Goal: Information Seeking & Learning: Learn about a topic

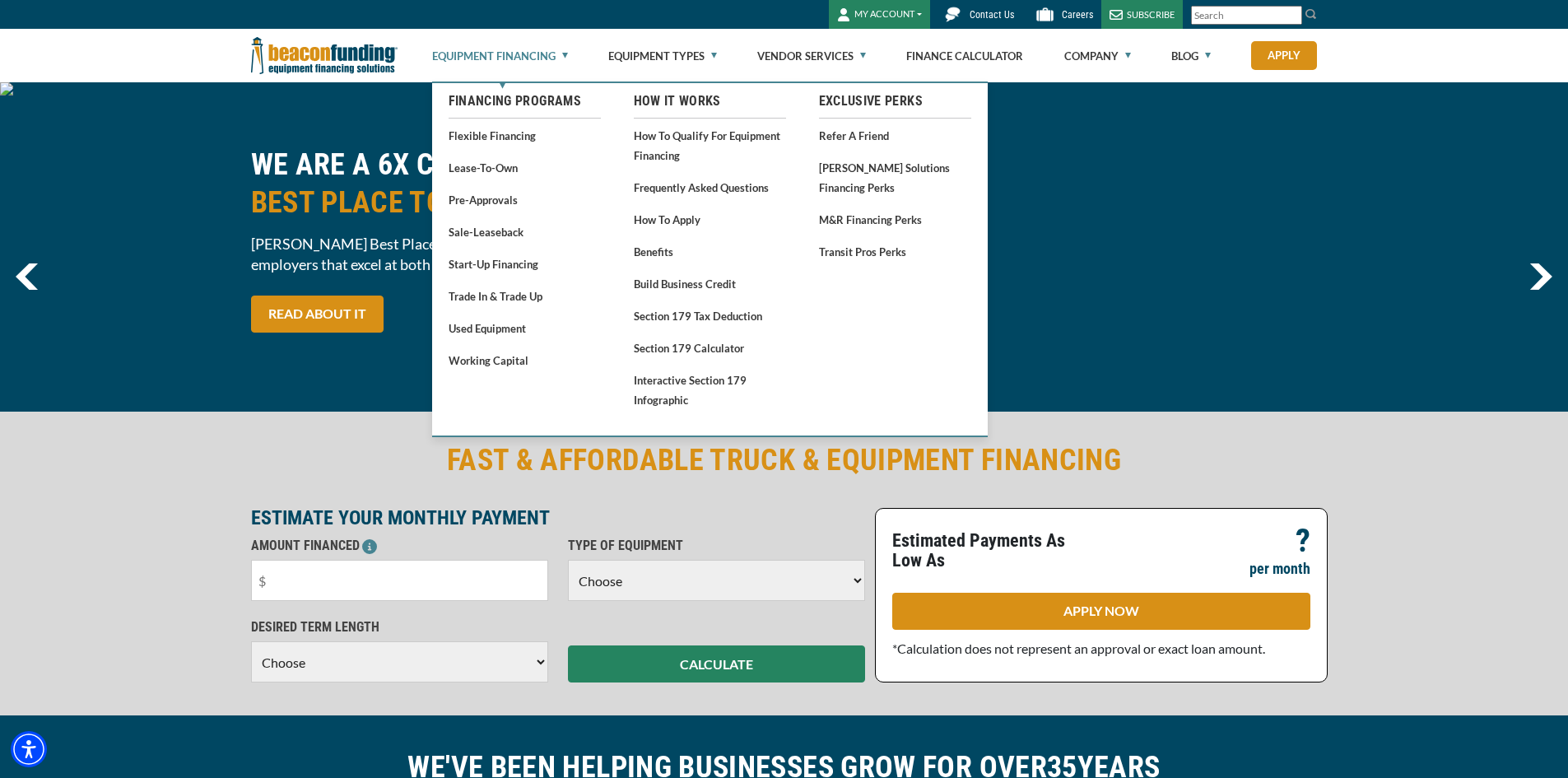
click at [555, 57] on link "Equipment Financing" at bounding box center [500, 56] width 136 height 53
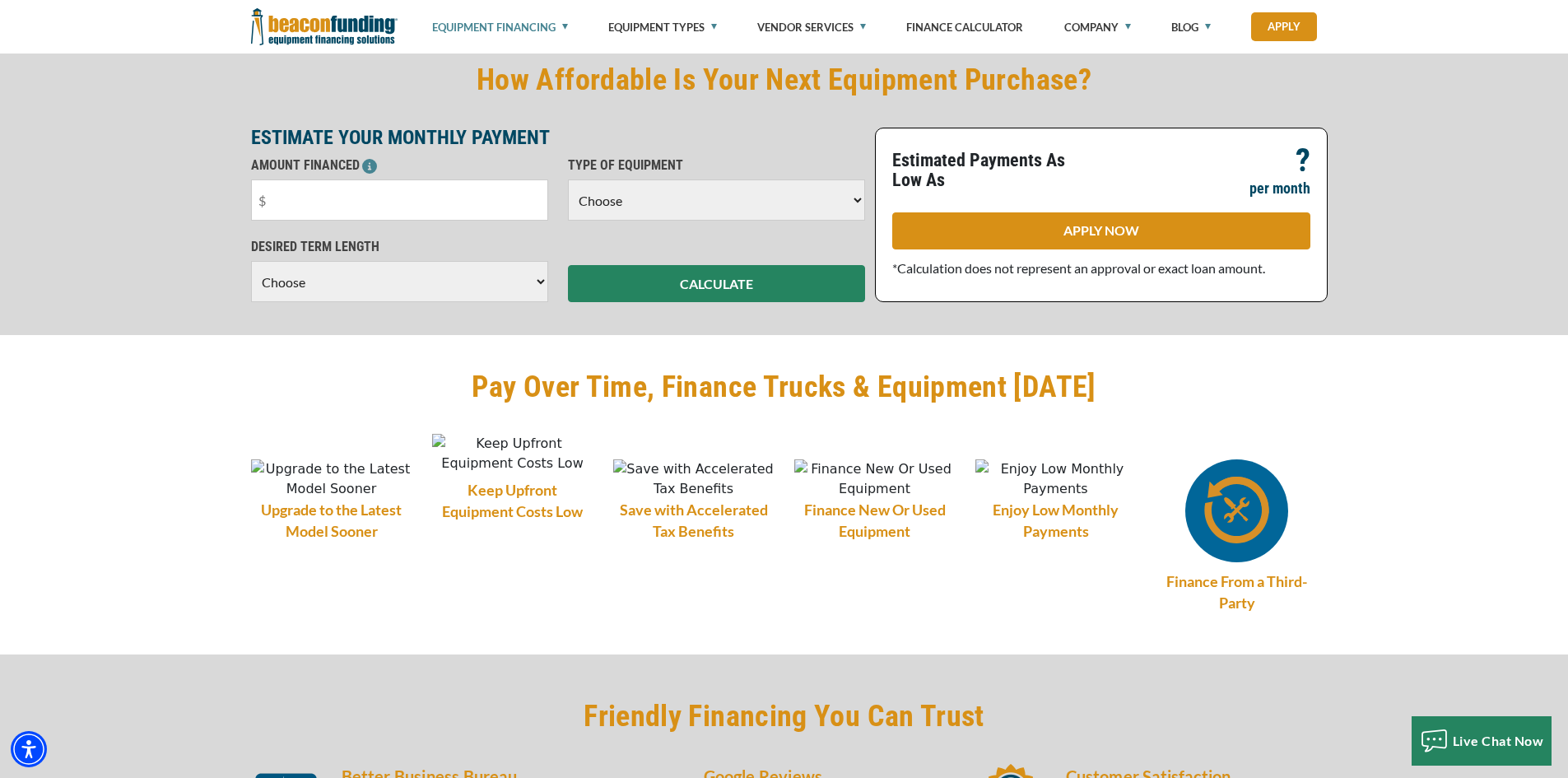
scroll to position [1398, 0]
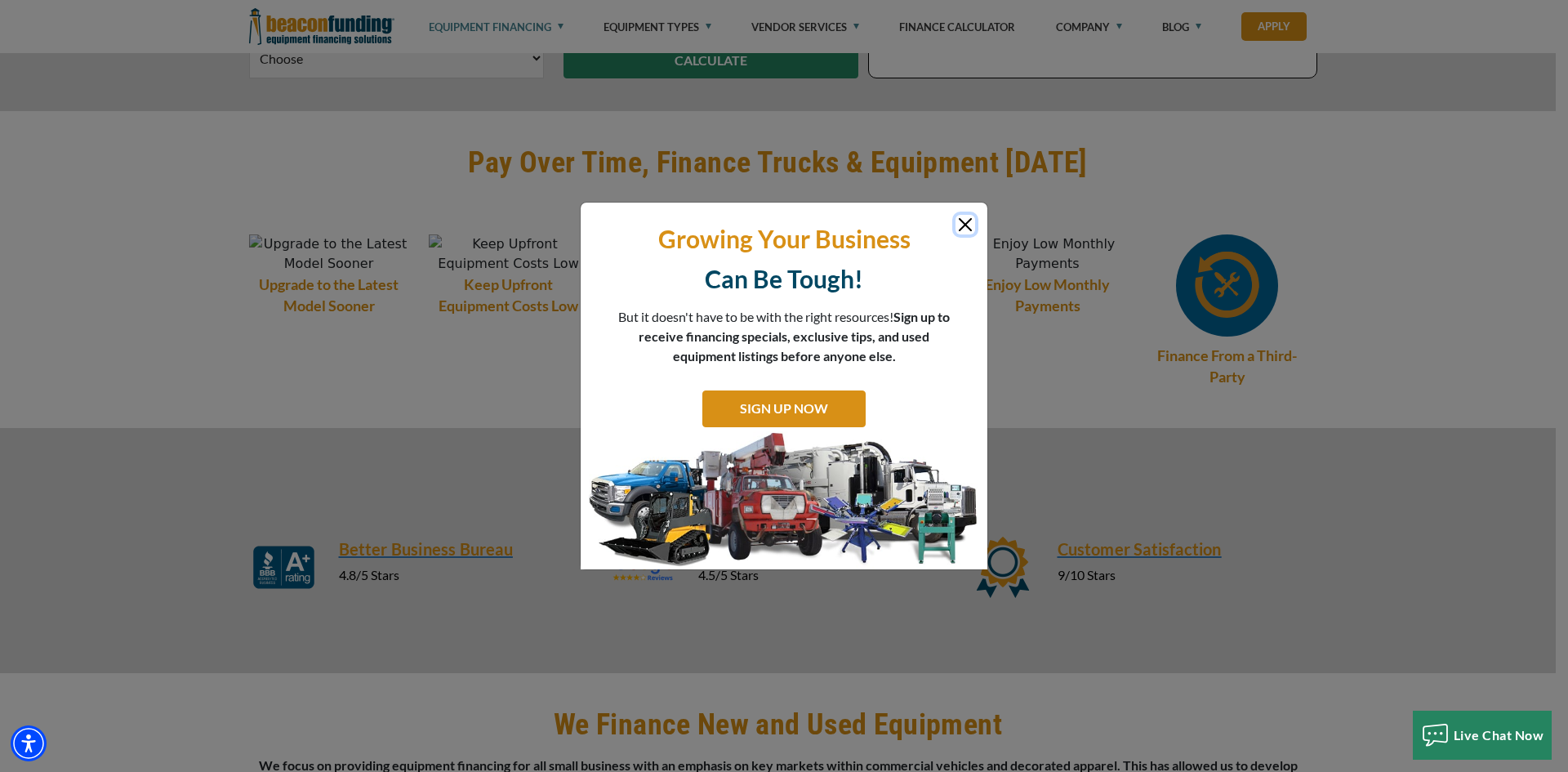
click at [959, 214] on button "Close" at bounding box center [965, 224] width 20 height 20
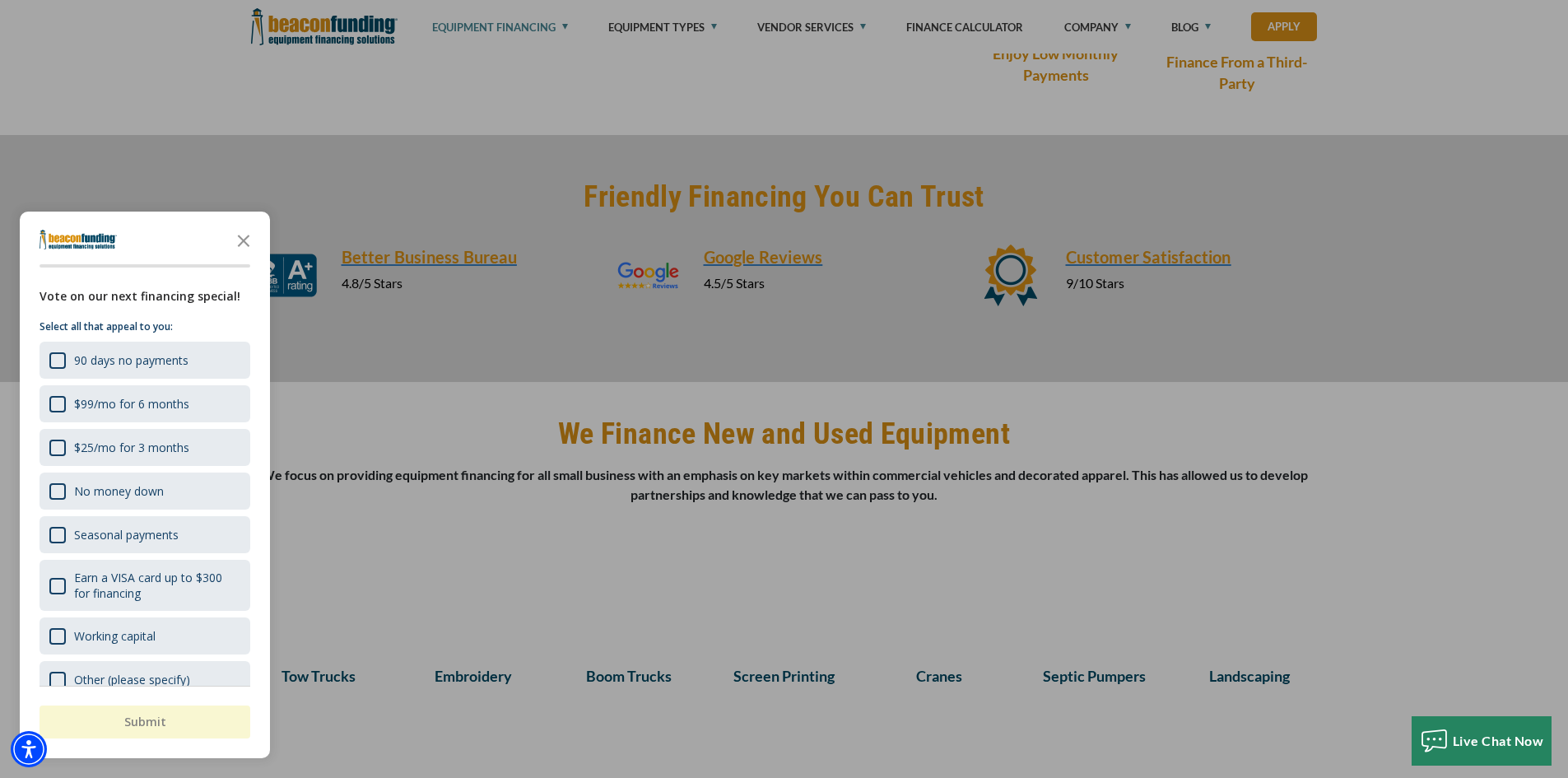
scroll to position [1728, 0]
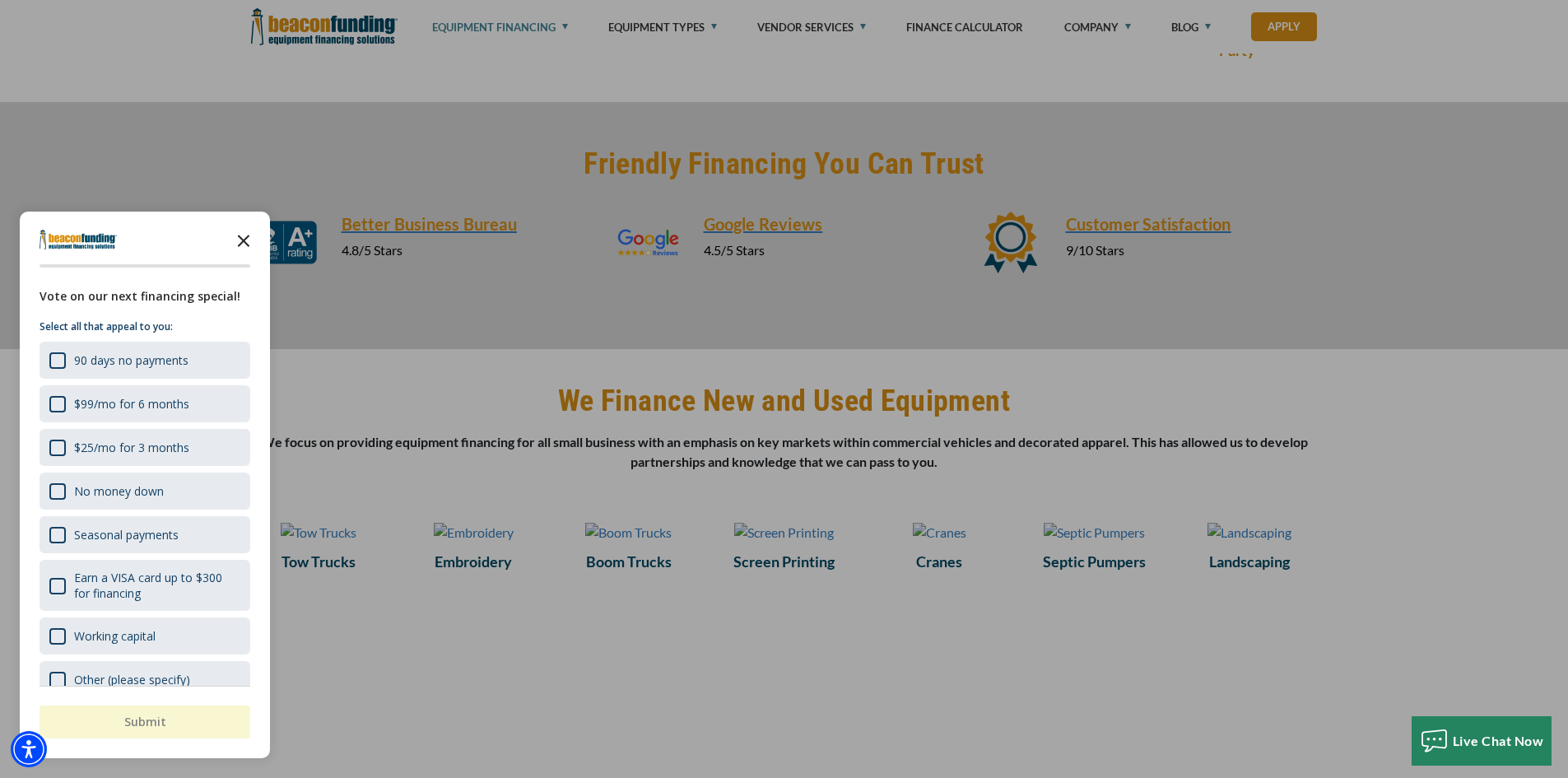
click at [248, 239] on icon "Close the survey" at bounding box center [243, 239] width 33 height 33
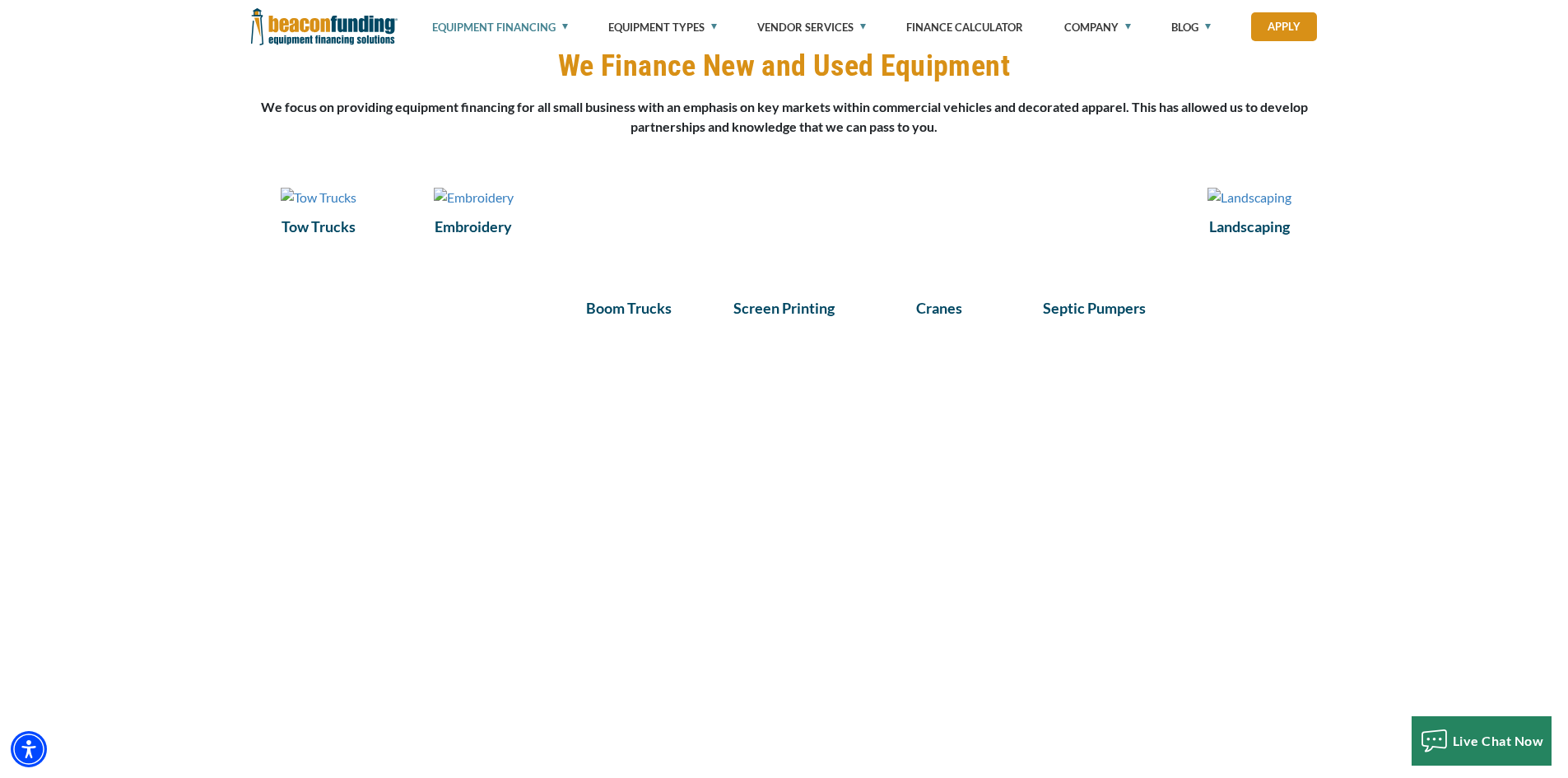
scroll to position [2057, 0]
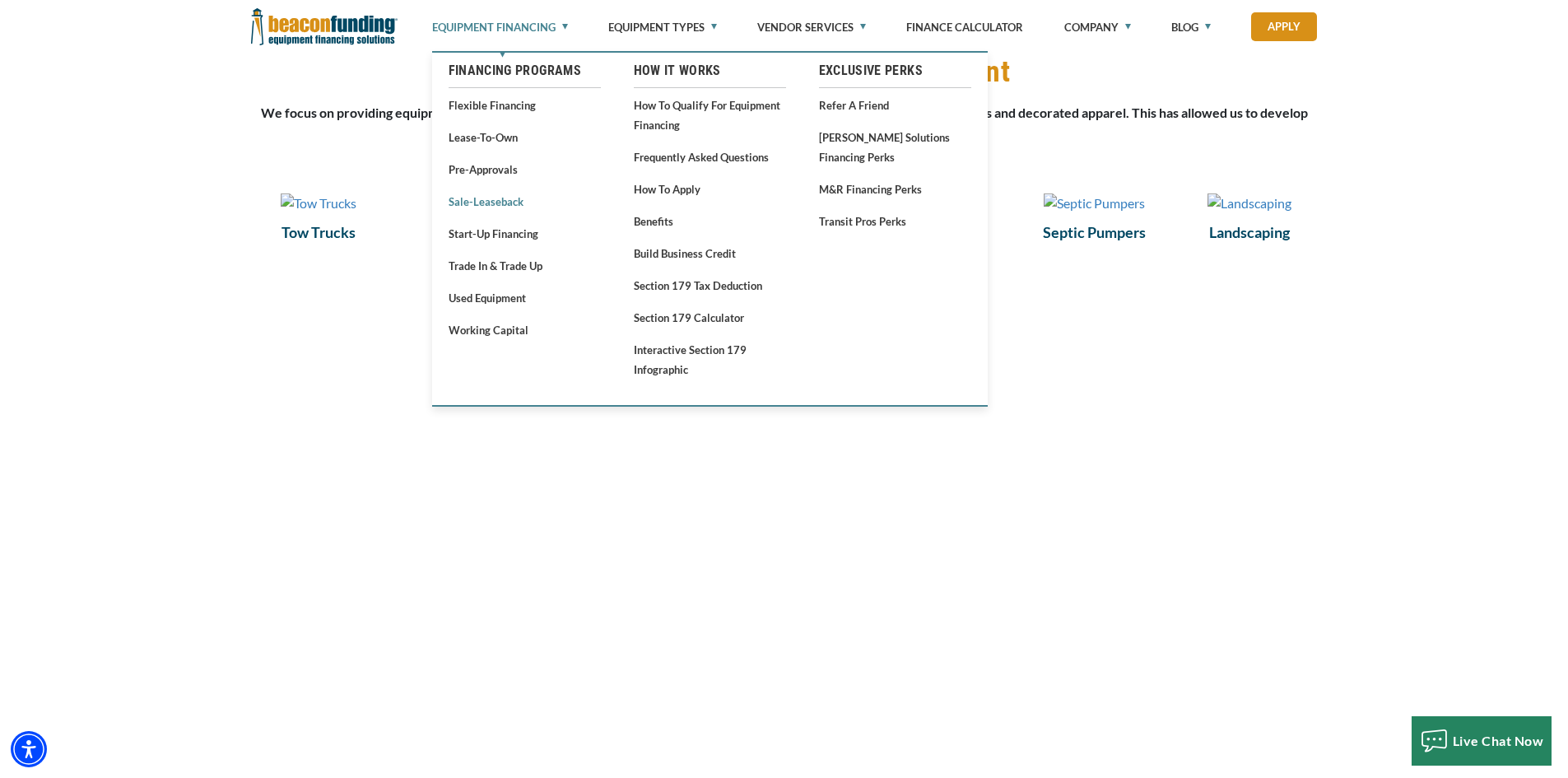
click at [493, 199] on link "Sale-Leaseback" at bounding box center [524, 201] width 153 height 21
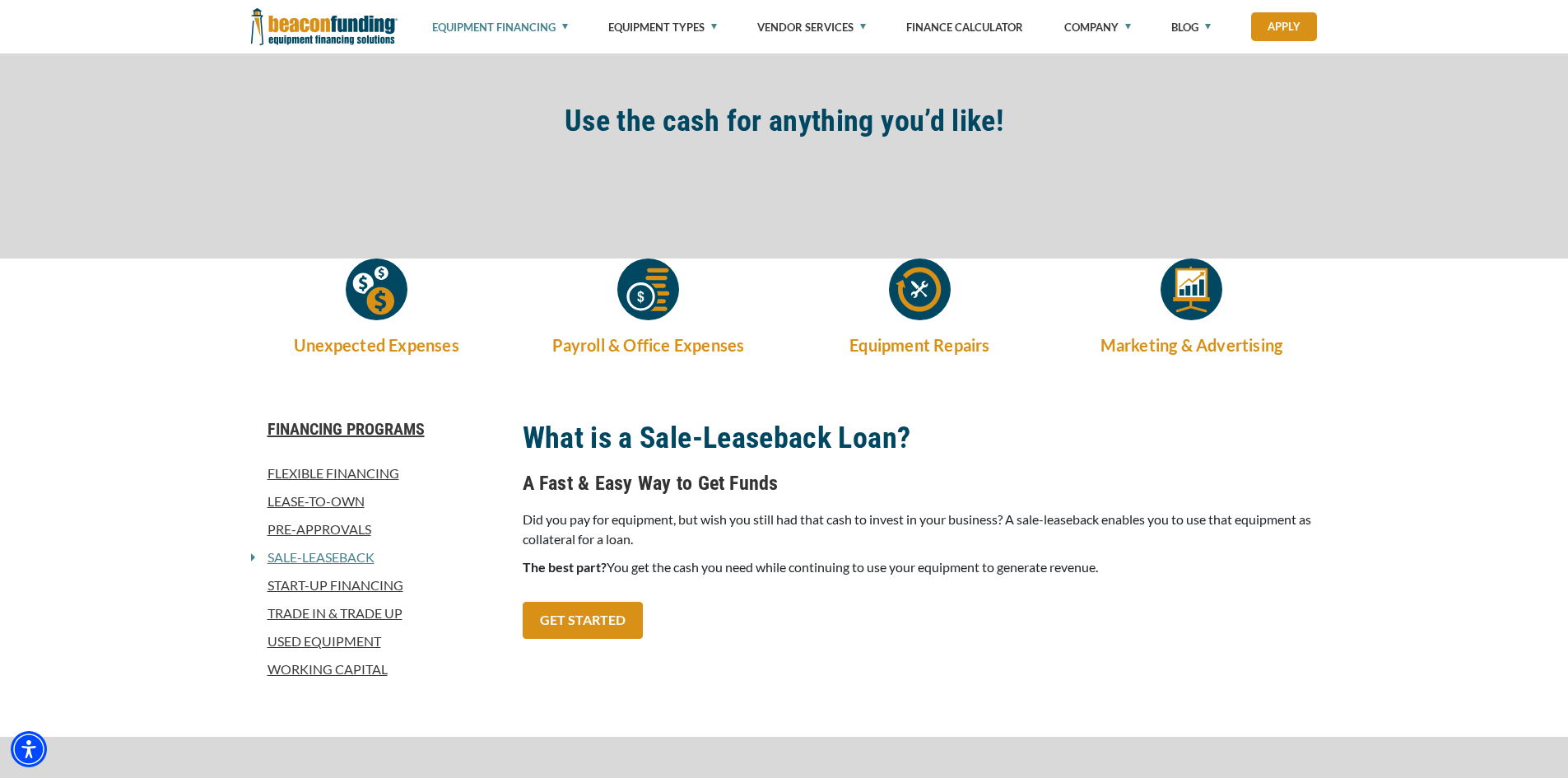
scroll to position [436, 0]
